Goal: Task Accomplishment & Management: Manage account settings

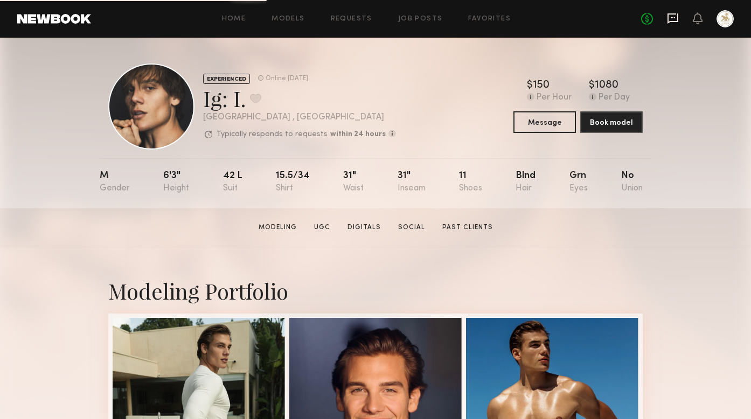
click at [674, 21] on icon at bounding box center [672, 18] width 11 height 10
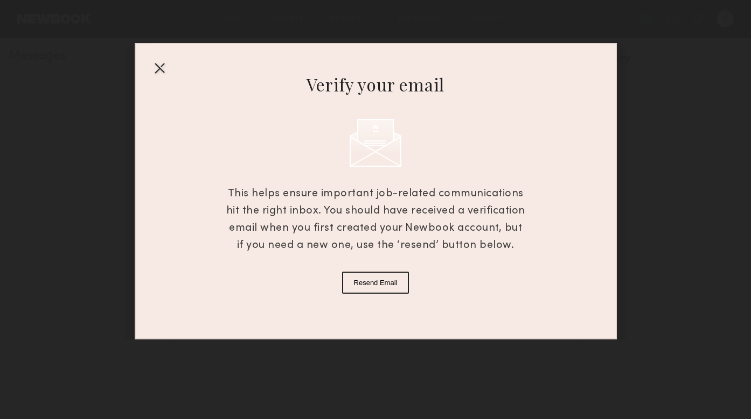
click at [155, 69] on div at bounding box center [159, 67] width 17 height 17
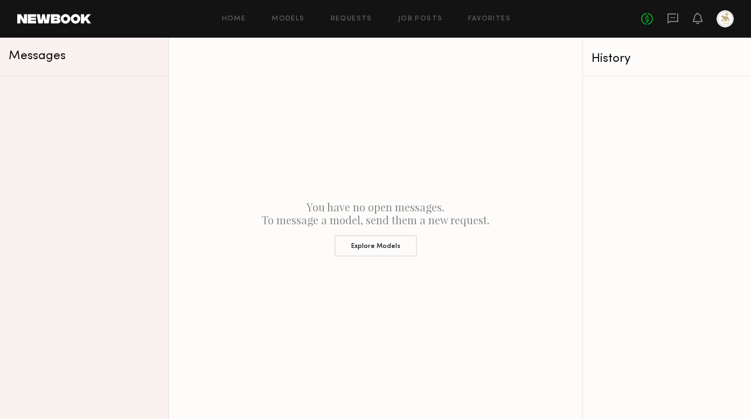
click at [355, 24] on div "Home Models Requests Job Posts Favorites Sign Out No fees up to $5,000" at bounding box center [412, 18] width 642 height 17
click at [354, 17] on link "Requests" at bounding box center [351, 19] width 41 height 7
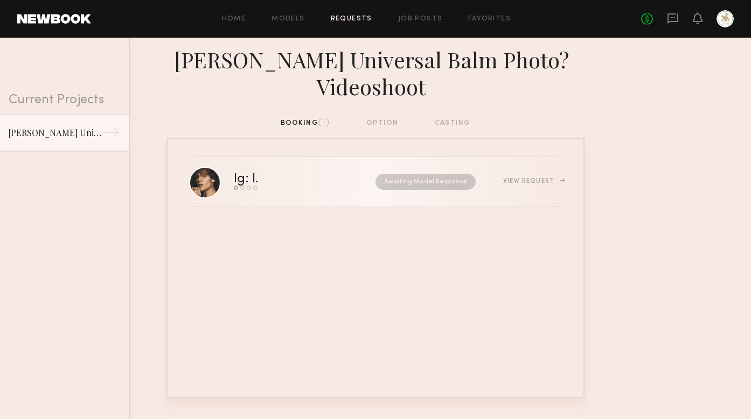
click at [527, 178] on div "View Request" at bounding box center [532, 181] width 59 height 6
click at [234, 173] on div "Ig: I." at bounding box center [275, 179] width 83 height 12
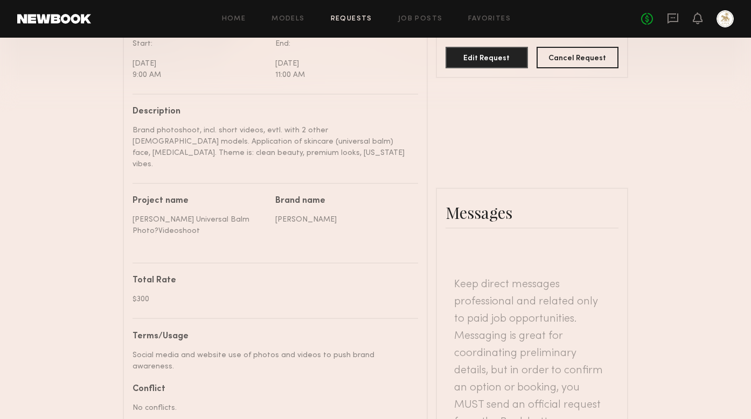
scroll to position [338, 0]
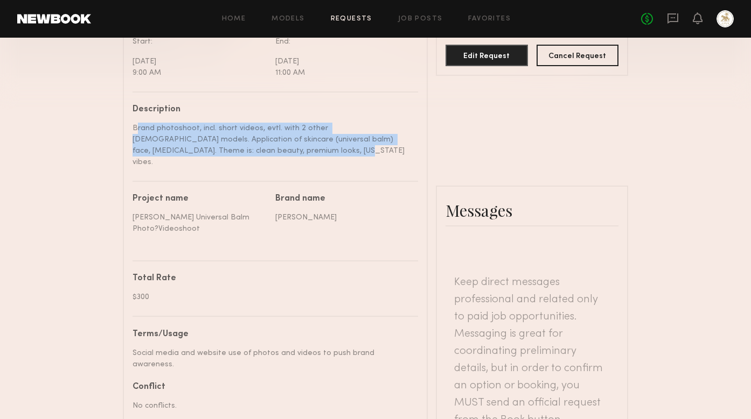
drag, startPoint x: 134, startPoint y: 129, endPoint x: 258, endPoint y: 162, distance: 128.3
click at [258, 162] on div "Description Brand photoshoot, incl. short videos, evtl. with 2 other [DEMOGRAPH…" at bounding box center [274, 373] width 285 height 563
copy div "Brand photoshoot, incl. short videos, evtl. with 2 other [DEMOGRAPHIC_DATA] mod…"
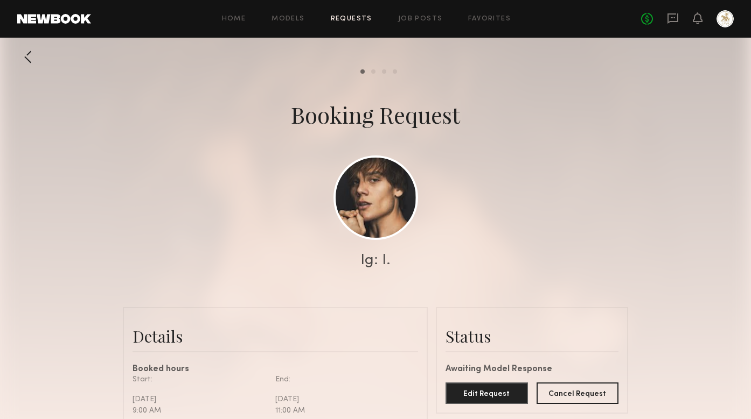
scroll to position [0, 0]
